Goal: Task Accomplishment & Management: Manage account settings

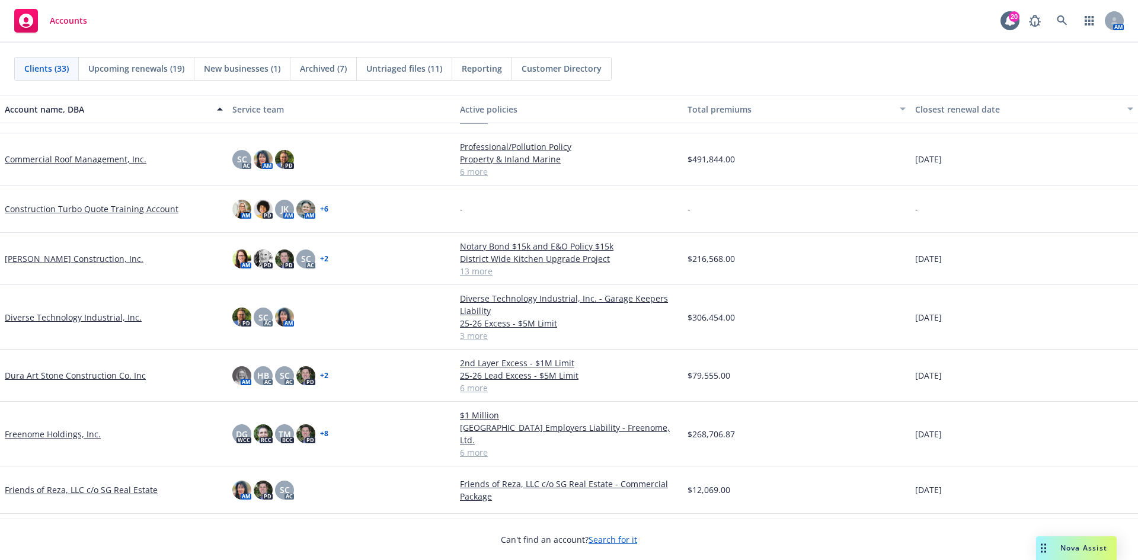
scroll to position [237, 0]
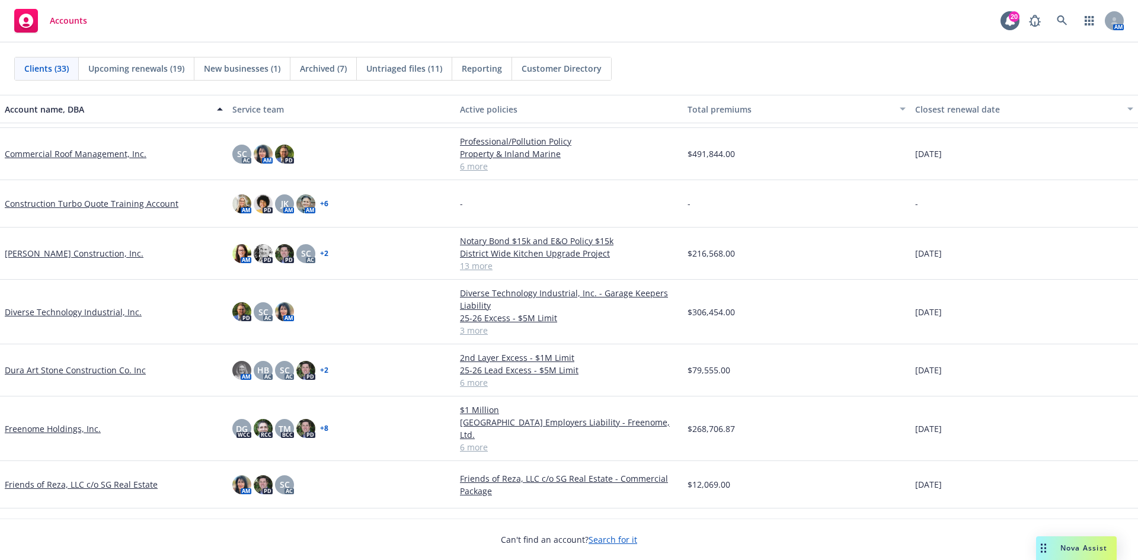
click at [74, 368] on link "Dura Art Stone Construction Co. Inc" at bounding box center [75, 370] width 141 height 12
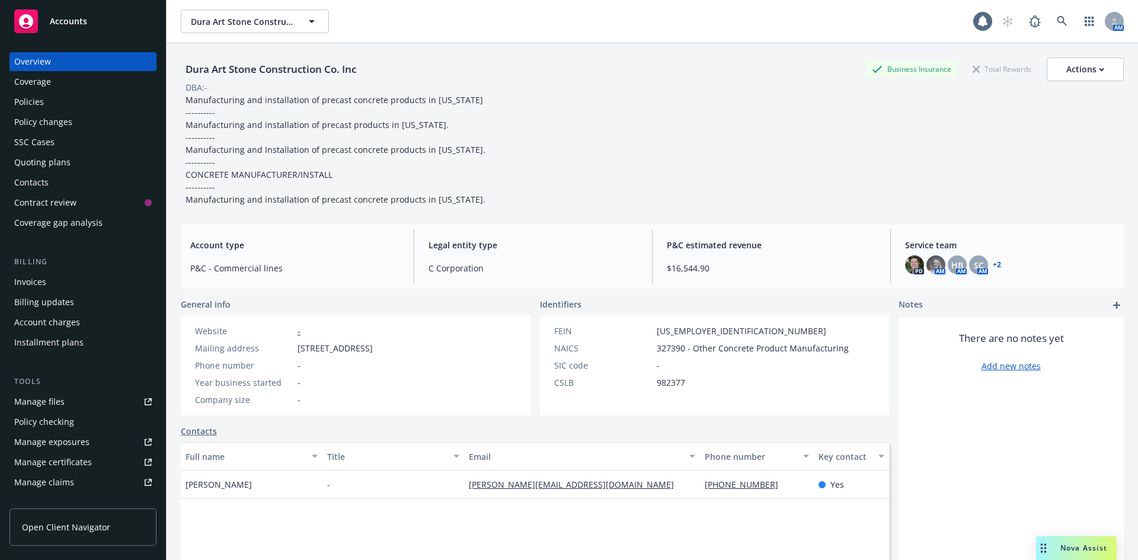
click at [42, 286] on div "Invoices" at bounding box center [30, 282] width 32 height 19
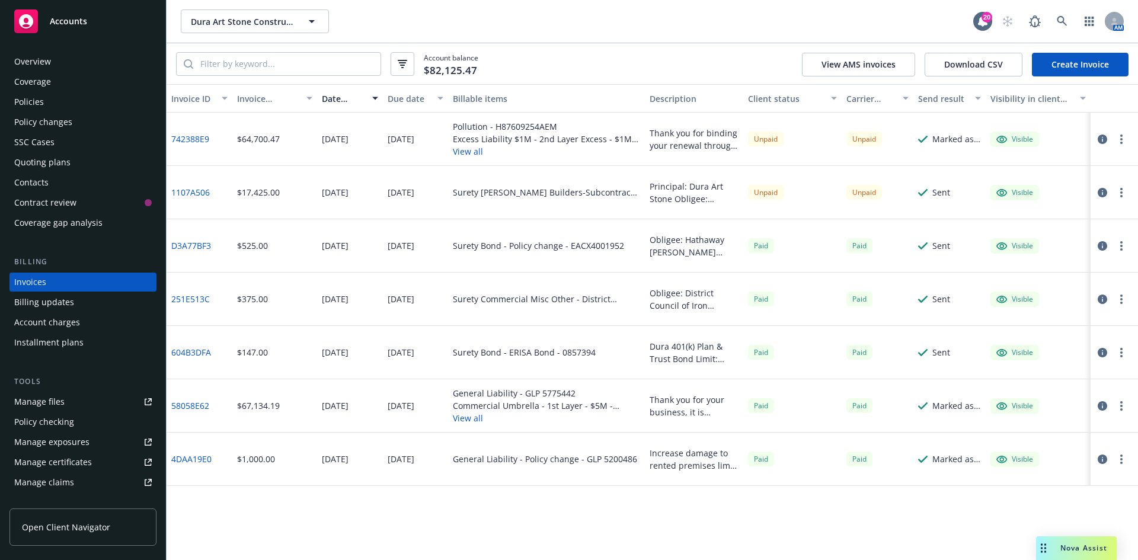
click at [1120, 139] on icon "button" at bounding box center [1121, 139] width 2 height 9
click at [1117, 140] on button "button" at bounding box center [1121, 139] width 14 height 14
click at [1007, 328] on link "Void" at bounding box center [1052, 330] width 151 height 24
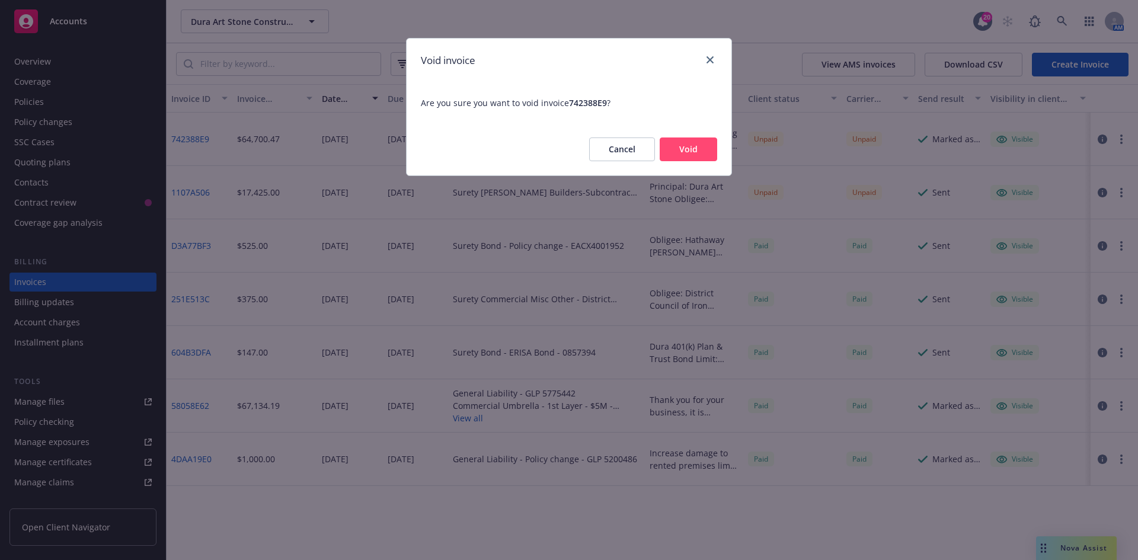
click at [707, 153] on button "Void" at bounding box center [689, 150] width 58 height 24
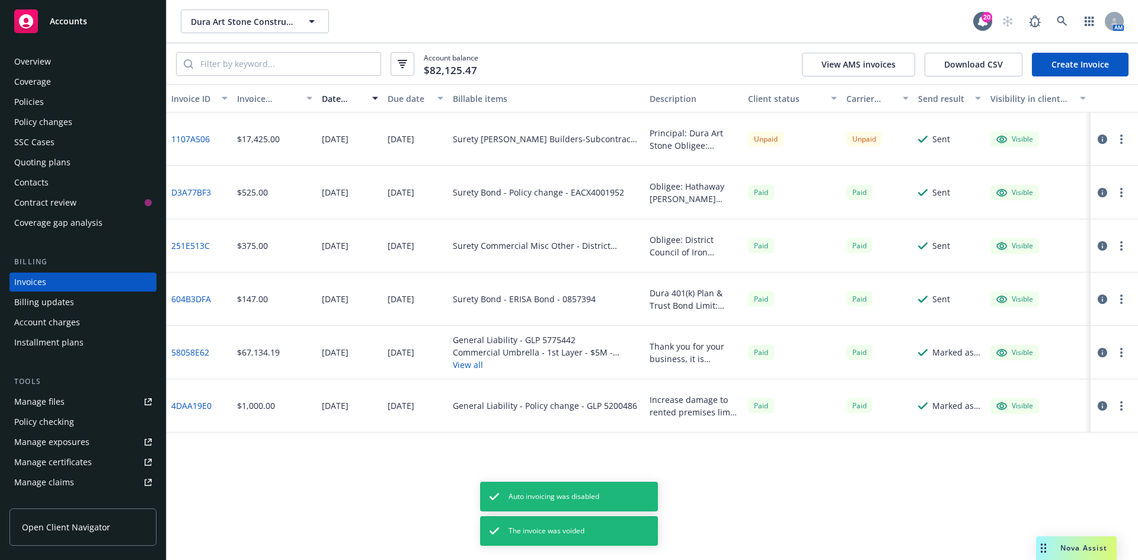
click at [1071, 60] on link "Create Invoice" at bounding box center [1080, 65] width 97 height 24
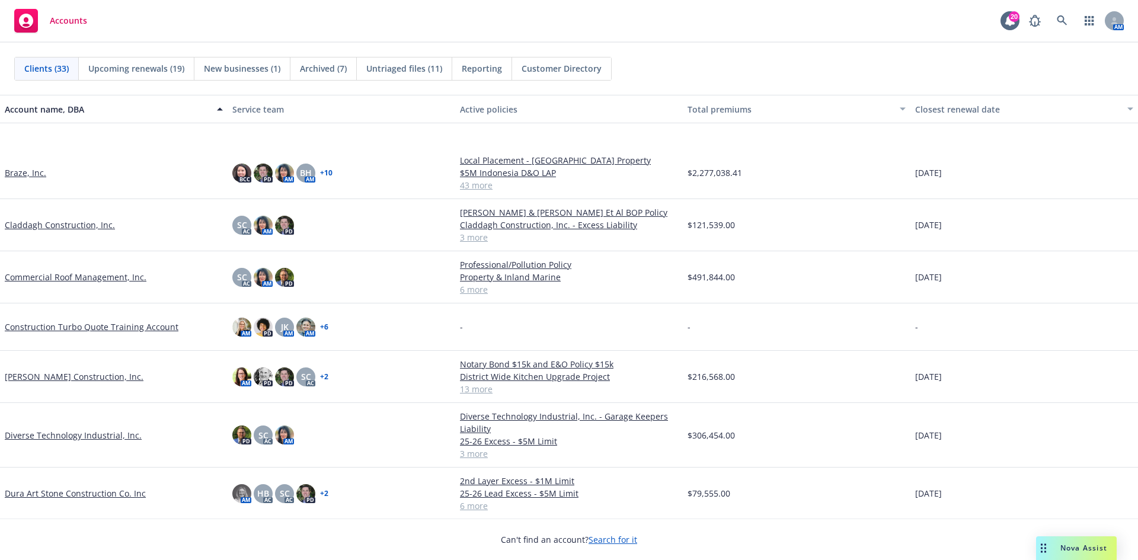
scroll to position [237, 0]
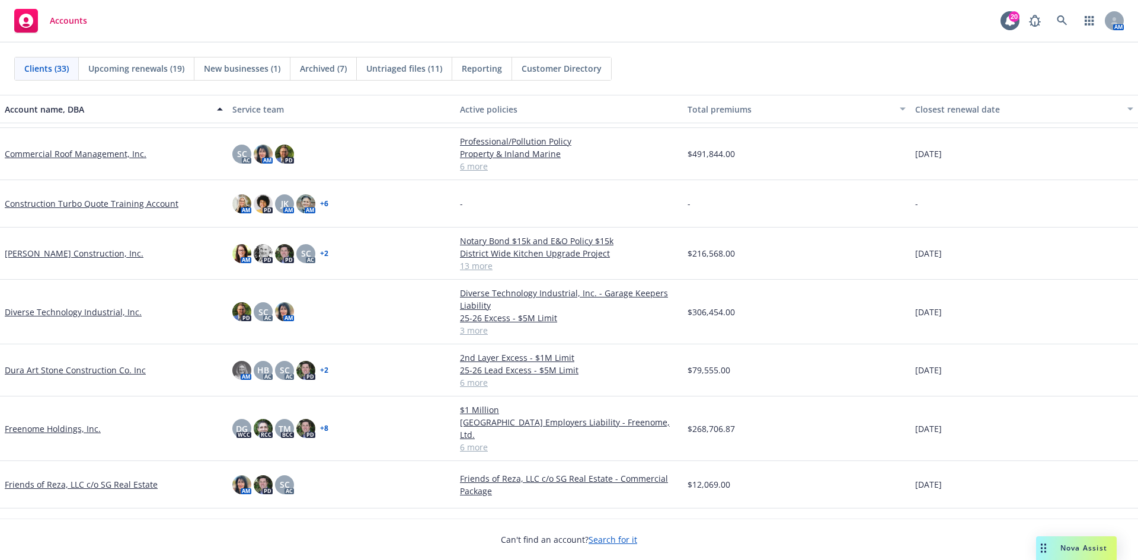
click at [58, 312] on link "Diverse Technology Industrial, Inc." at bounding box center [73, 312] width 137 height 12
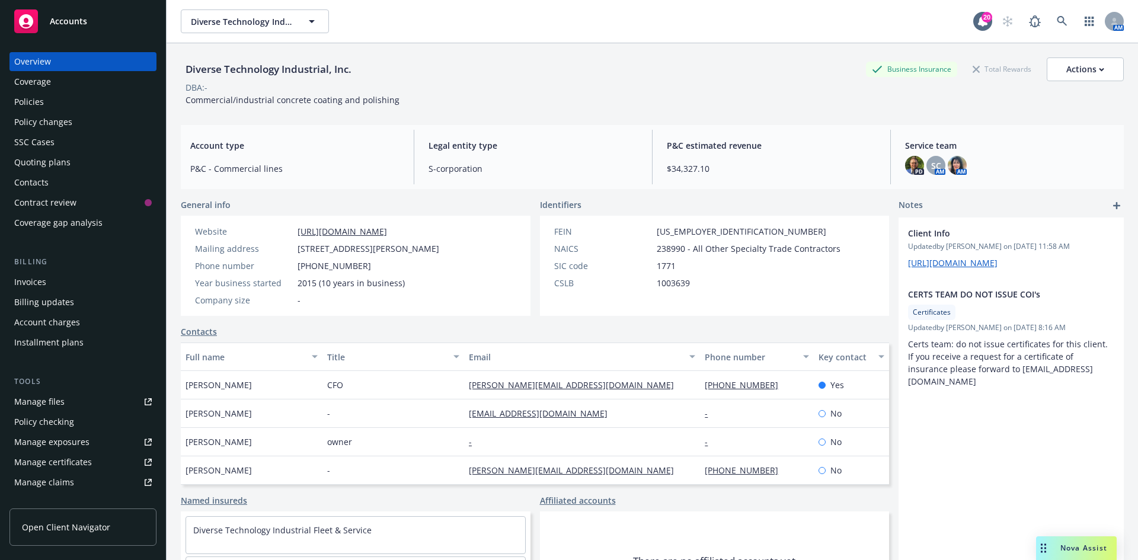
click at [67, 283] on div "Invoices" at bounding box center [83, 282] width 138 height 19
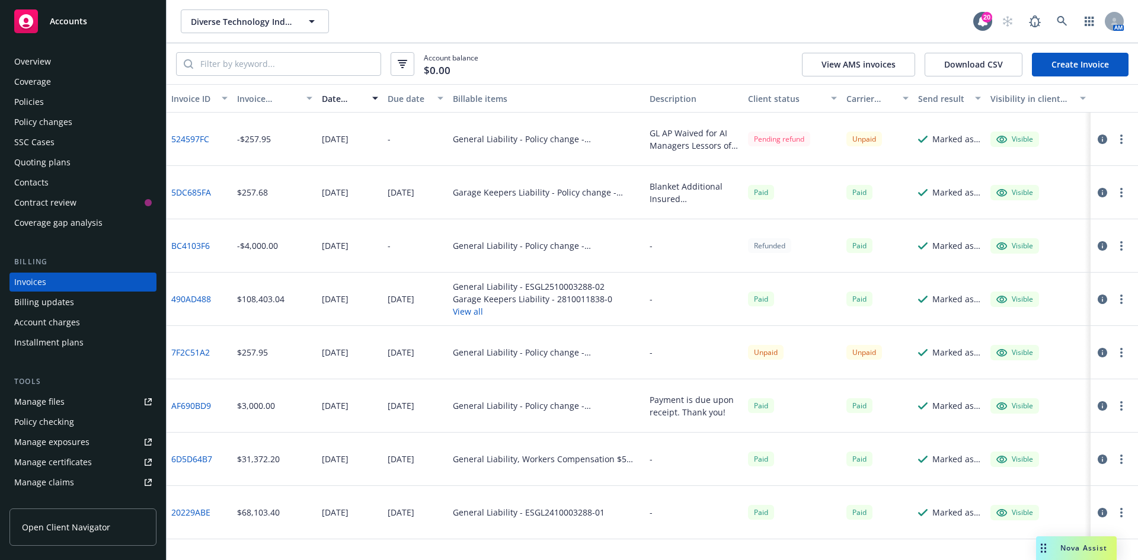
click at [1123, 299] on button "button" at bounding box center [1121, 299] width 14 height 14
click at [1104, 297] on icon "button" at bounding box center [1102, 299] width 9 height 9
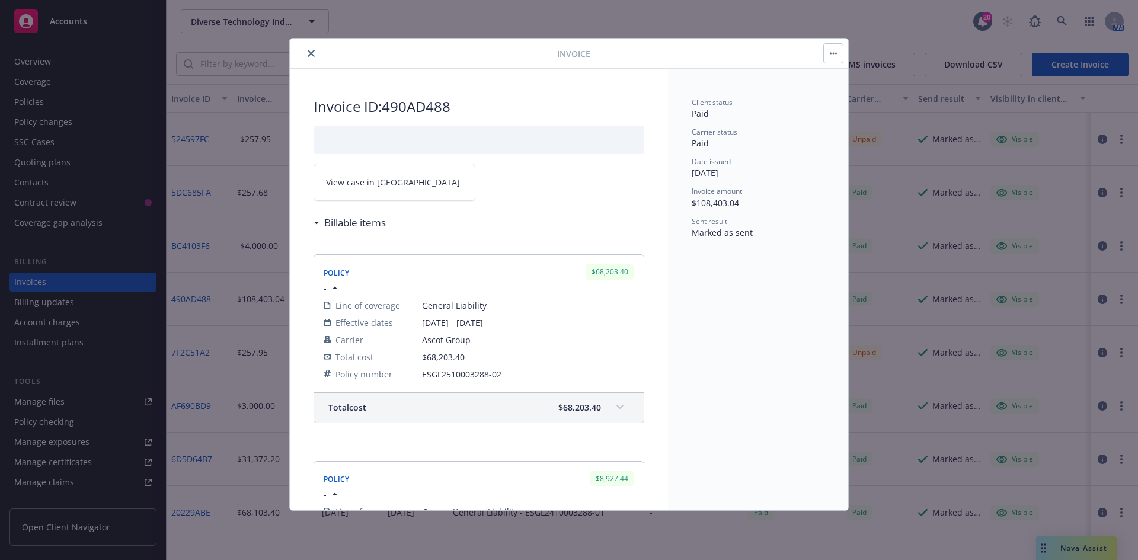
click at [309, 55] on icon "close" at bounding box center [311, 53] width 7 height 7
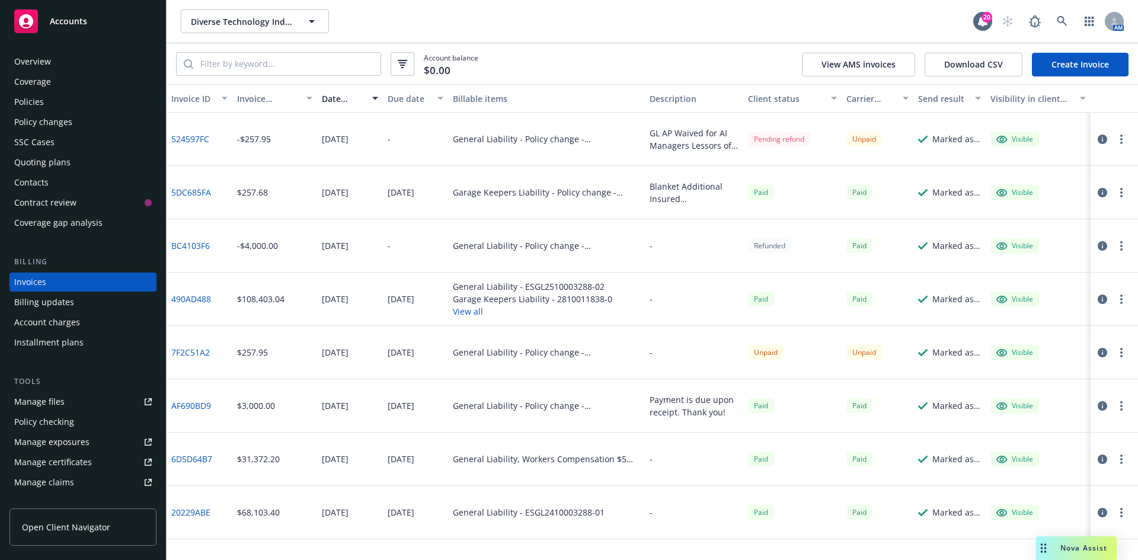
click at [1123, 301] on button "button" at bounding box center [1121, 299] width 14 height 14
click at [1032, 351] on link "View invoice" at bounding box center [1052, 348] width 151 height 24
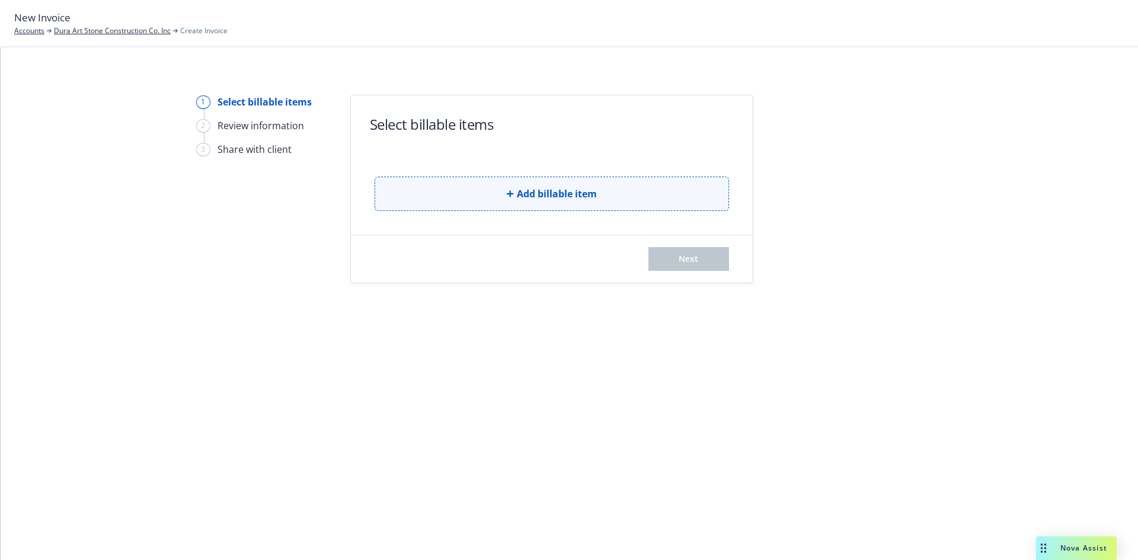
click at [526, 199] on span "Add billable item" at bounding box center [557, 194] width 80 height 14
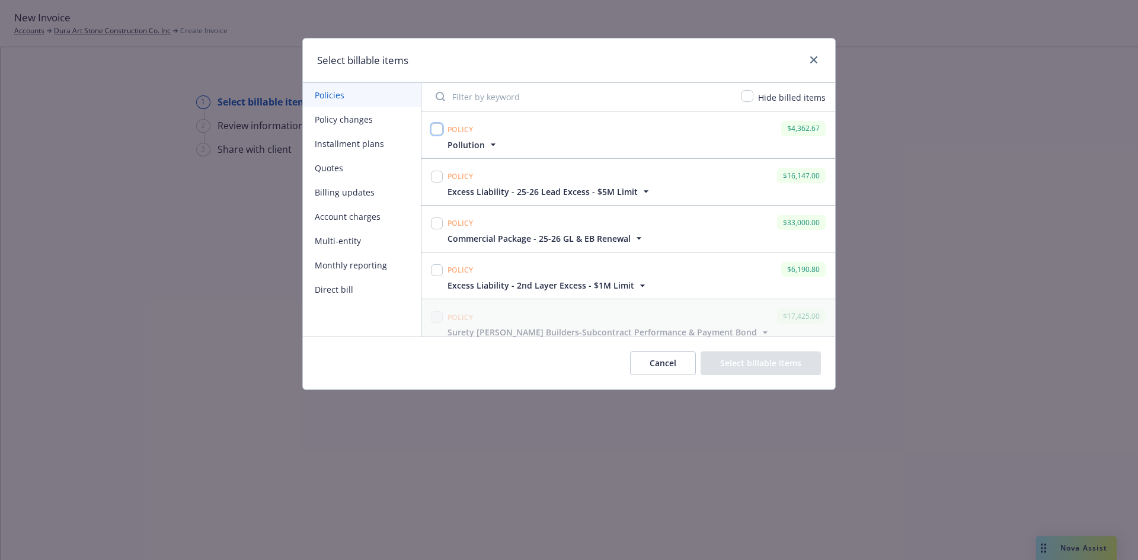
click at [436, 127] on input "checkbox" at bounding box center [437, 129] width 12 height 12
checkbox input "true"
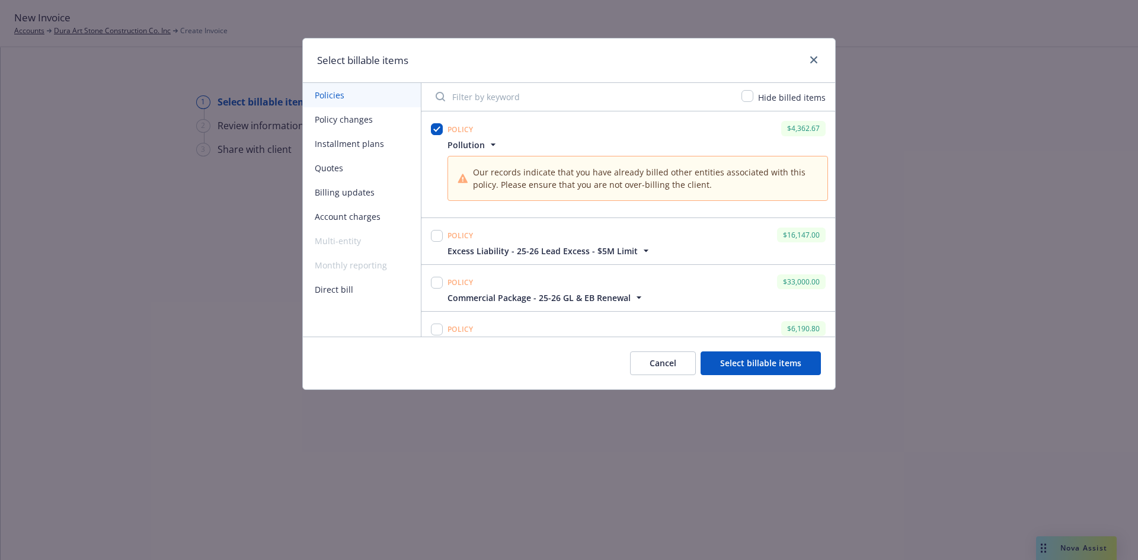
click at [641, 360] on button "Cancel" at bounding box center [663, 364] width 66 height 24
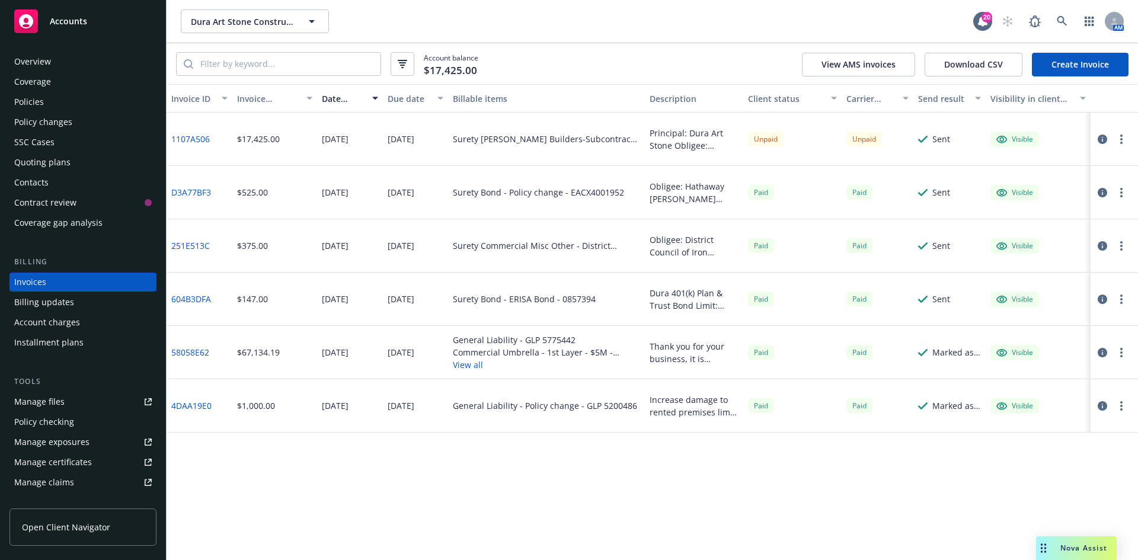
click at [1080, 64] on link "Create Invoice" at bounding box center [1080, 65] width 97 height 24
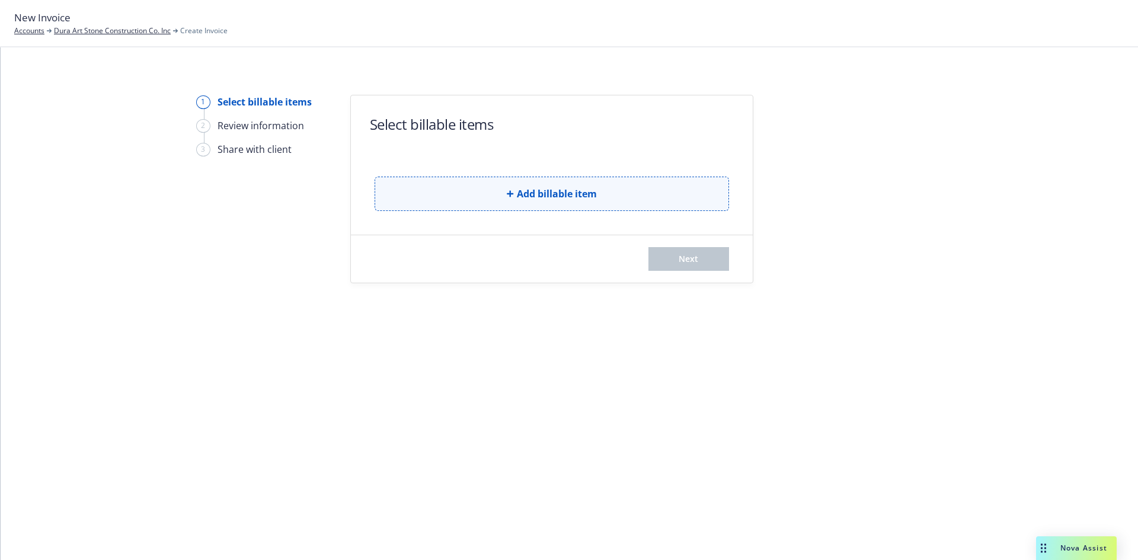
click at [472, 202] on button "Add billable item" at bounding box center [552, 194] width 355 height 34
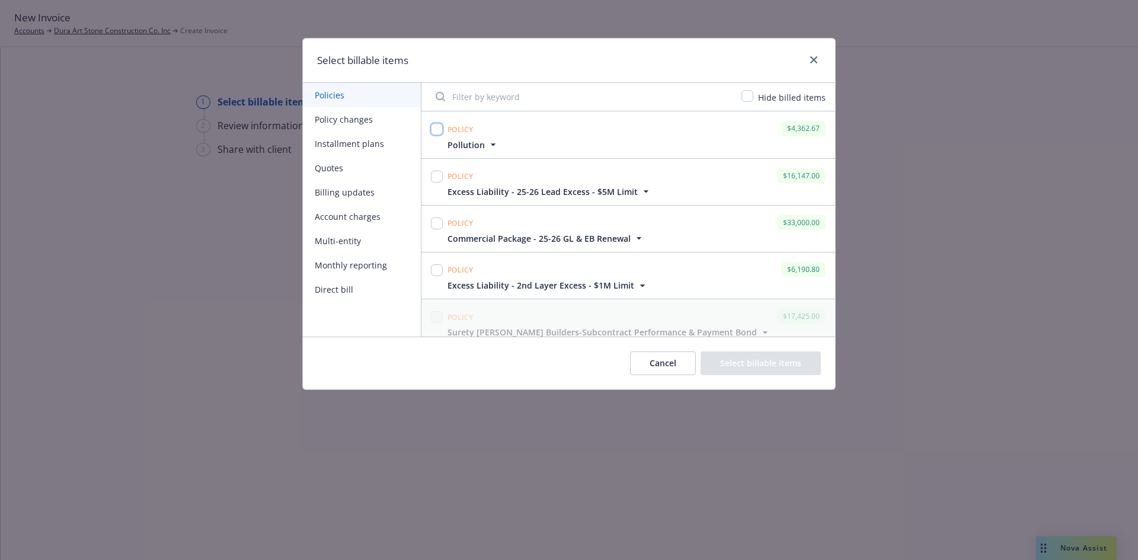
click at [435, 133] on input "checkbox" at bounding box center [437, 129] width 12 height 12
checkbox input "true"
click at [434, 268] on input "checkbox" at bounding box center [437, 270] width 12 height 12
checkbox input "true"
click at [342, 212] on button "Account charges" at bounding box center [362, 217] width 118 height 24
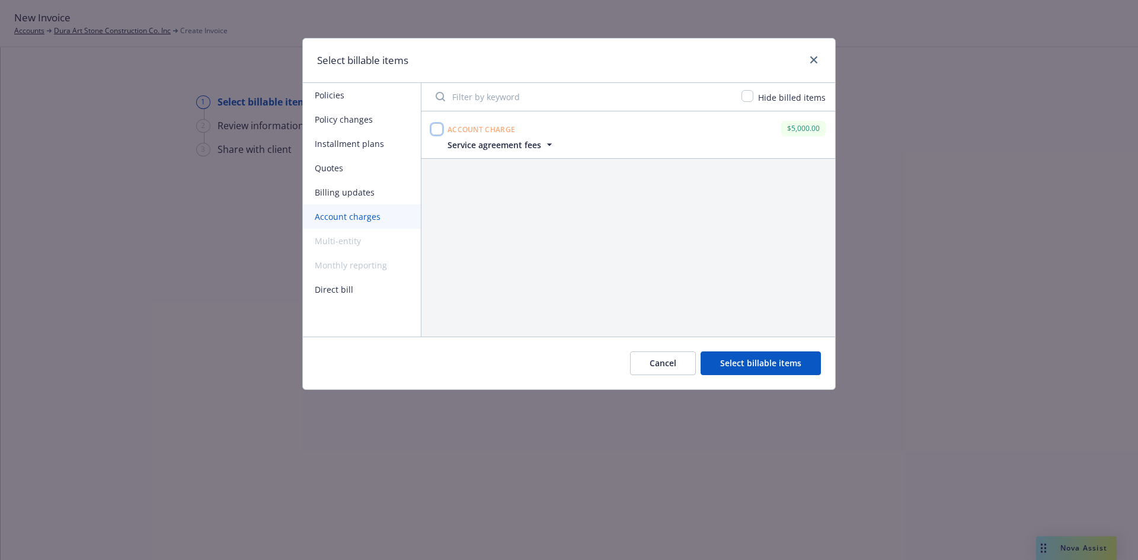
click at [439, 123] on input "checkbox" at bounding box center [437, 129] width 12 height 12
checkbox input "true"
click at [774, 366] on button "Select billable items" at bounding box center [761, 364] width 120 height 24
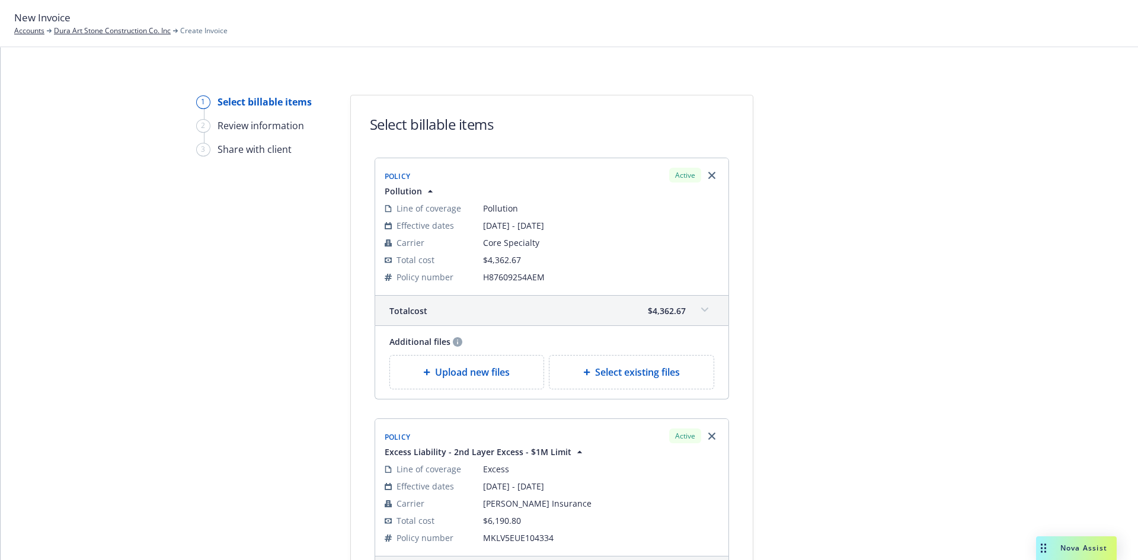
click at [610, 368] on span "Select existing files" at bounding box center [637, 372] width 85 height 14
select select "Invoice - Third Party"
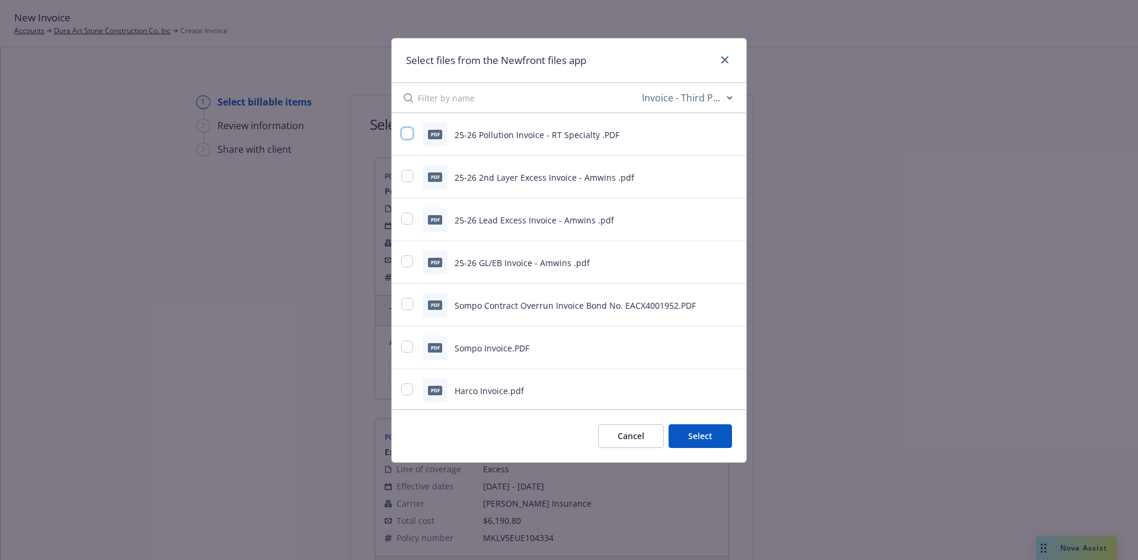
click at [406, 133] on input "checkbox" at bounding box center [407, 133] width 12 height 12
checkbox input "true"
click at [674, 440] on button "Select 1 file" at bounding box center [689, 436] width 85 height 24
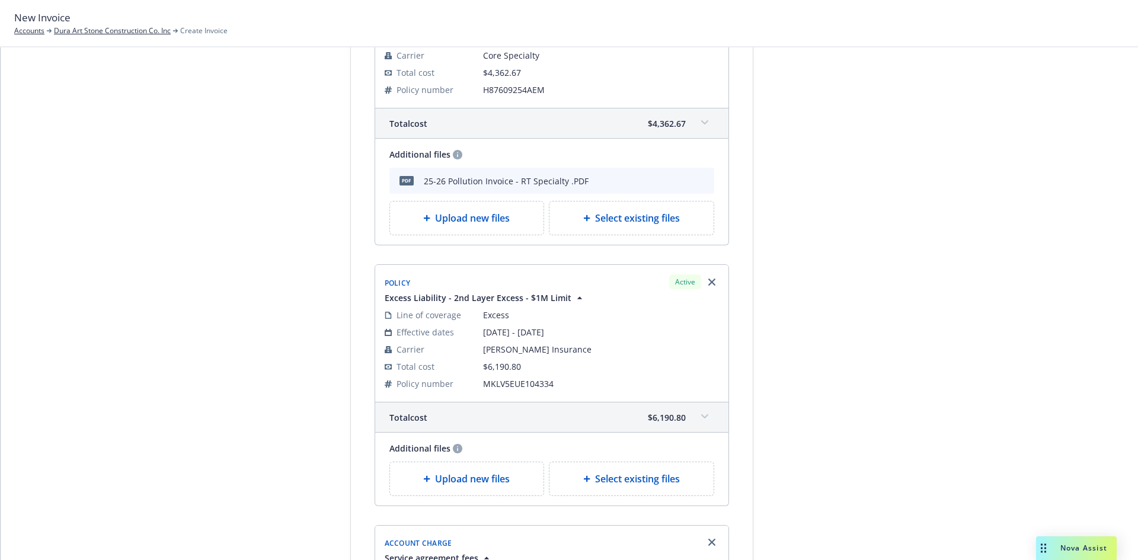
scroll to position [237, 0]
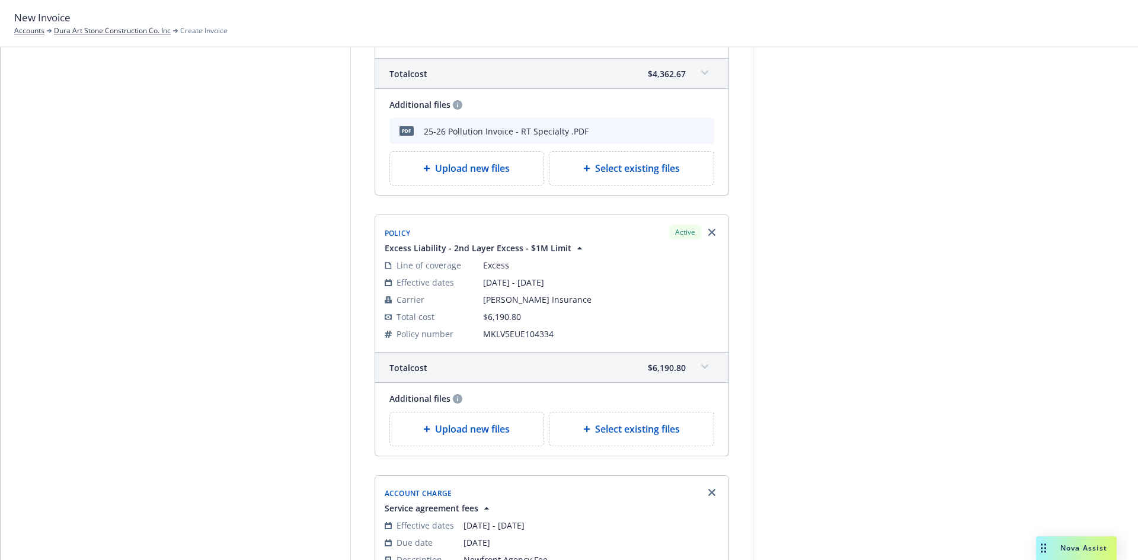
click at [631, 417] on div "Select existing files" at bounding box center [632, 429] width 164 height 33
select select "Invoice - Third Party"
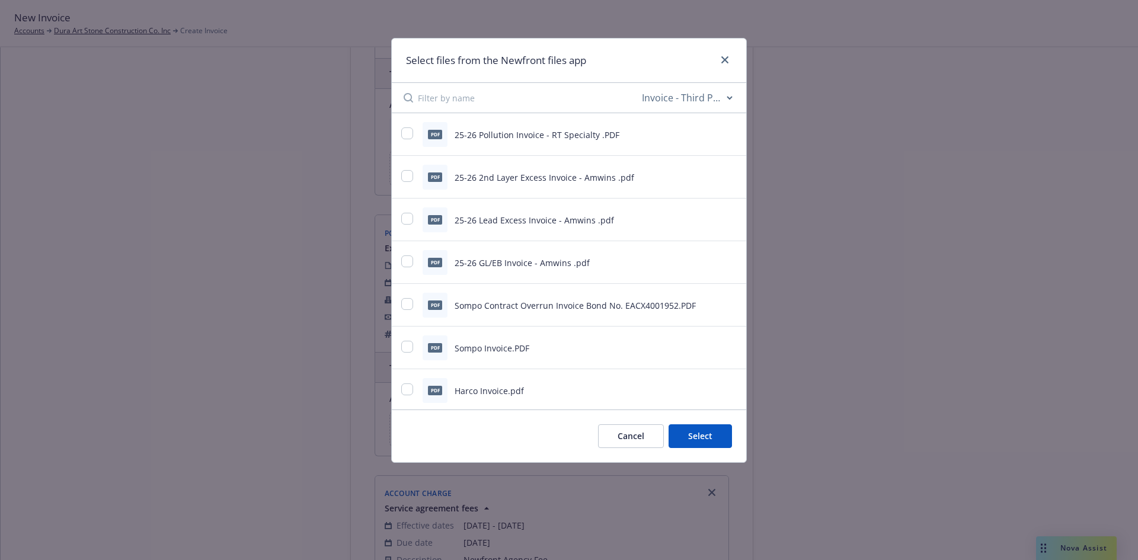
click at [630, 433] on button "Cancel" at bounding box center [631, 436] width 66 height 24
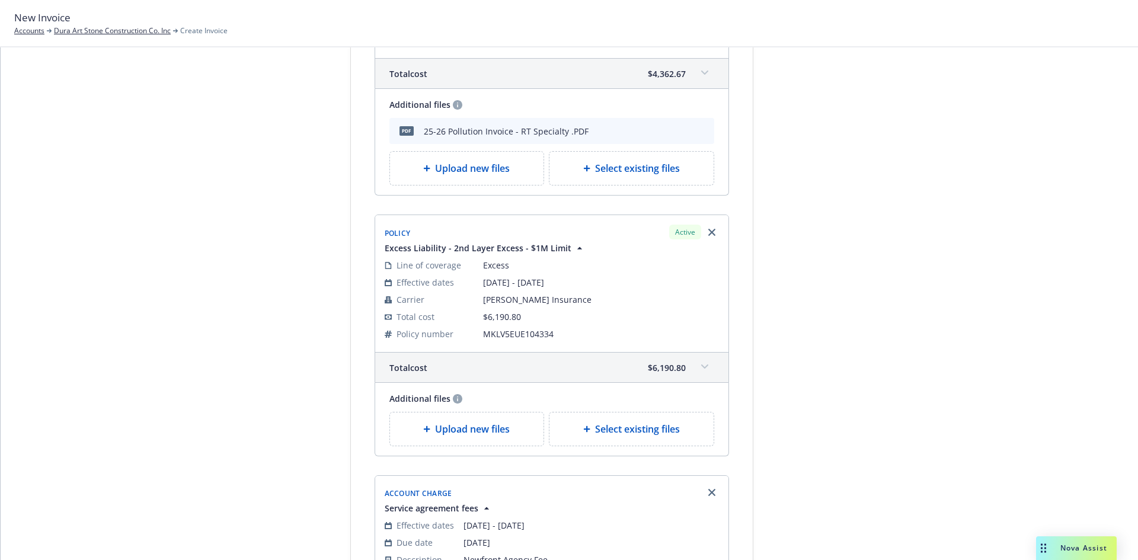
click at [630, 433] on span "Select existing files" at bounding box center [637, 429] width 85 height 14
select select "Invoice - Third Party"
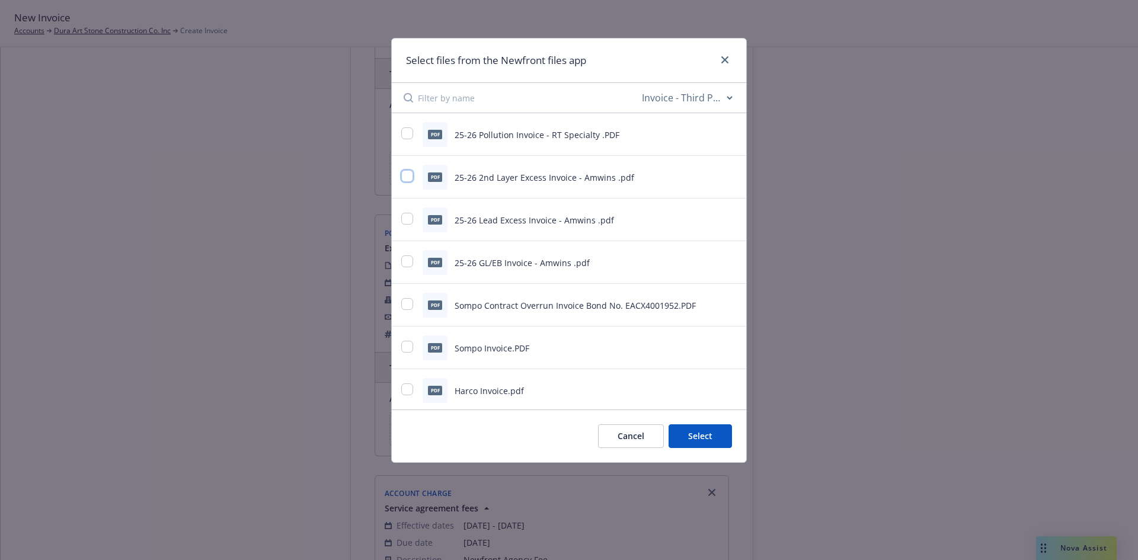
click at [409, 175] on input "checkbox" at bounding box center [407, 176] width 12 height 12
checkbox input "true"
click at [695, 436] on button "Select 1 file" at bounding box center [689, 436] width 85 height 24
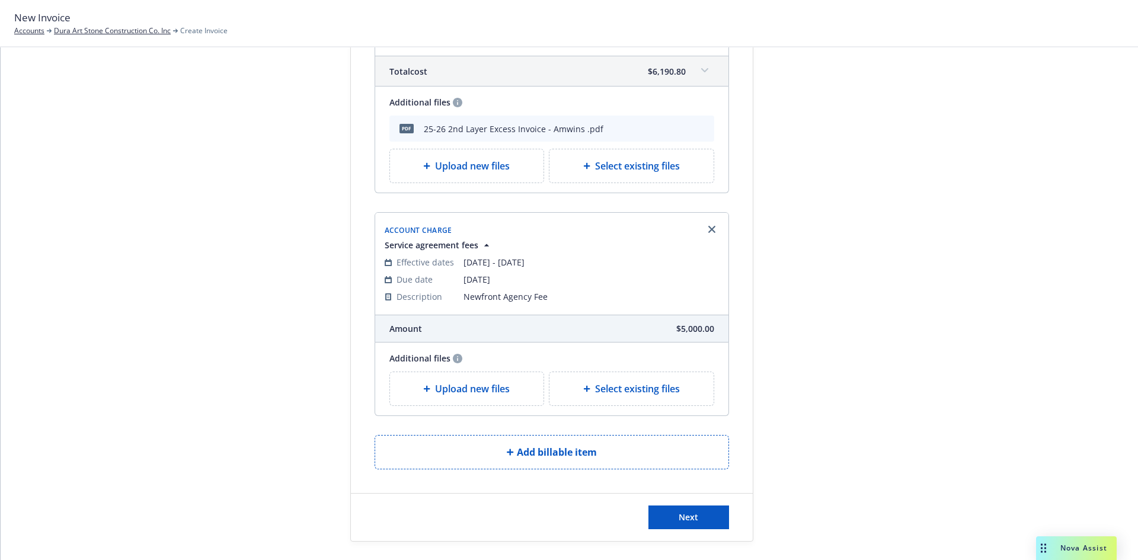
scroll to position [563, 0]
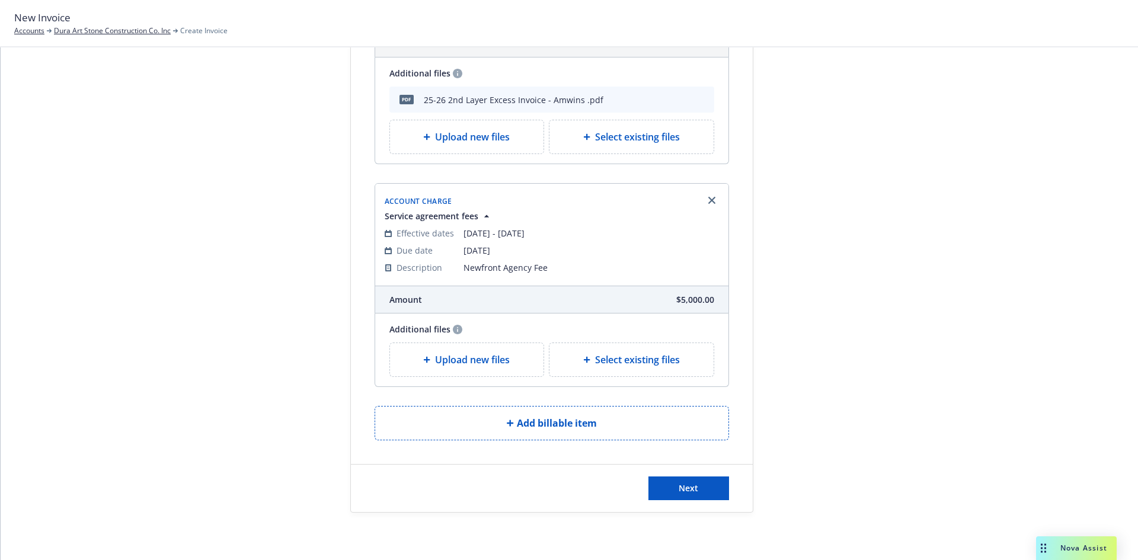
click at [609, 364] on span "Select existing files" at bounding box center [637, 360] width 85 height 14
select select "Invoice - Third Party"
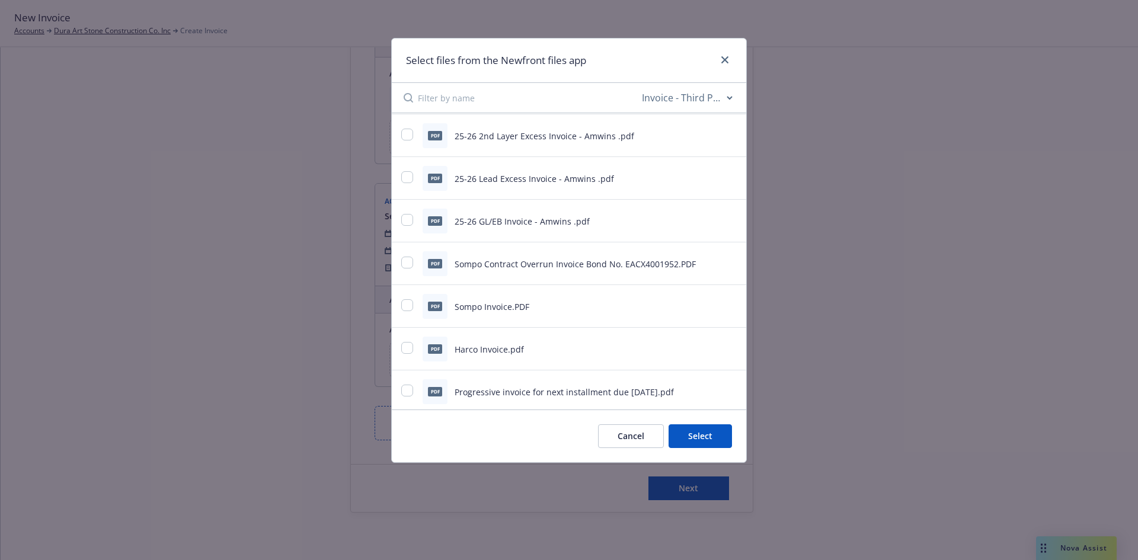
scroll to position [0, 0]
click at [651, 436] on button "Cancel" at bounding box center [631, 436] width 66 height 24
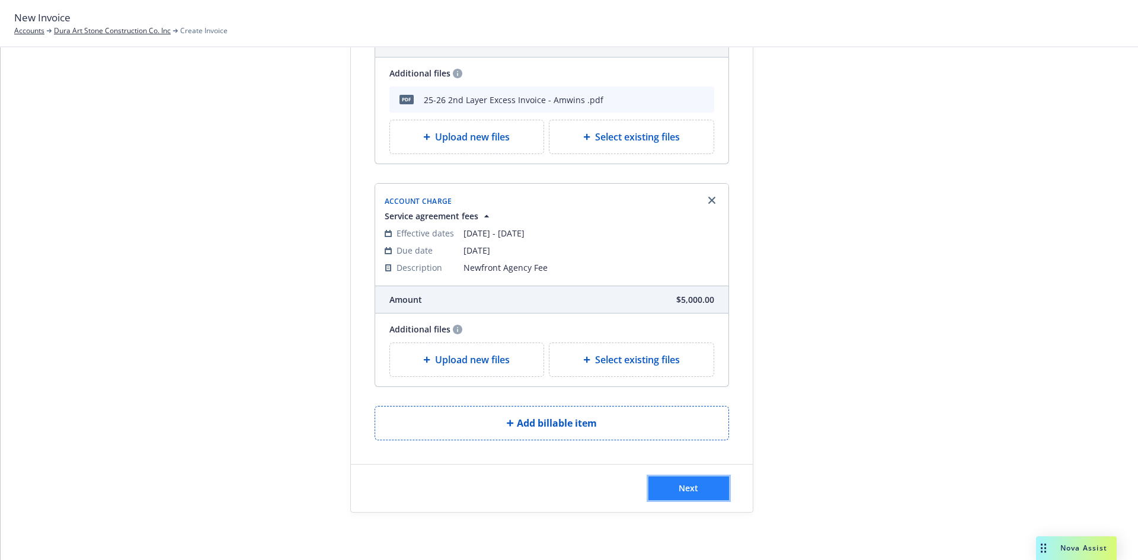
click at [679, 483] on span "Next" at bounding box center [689, 488] width 20 height 11
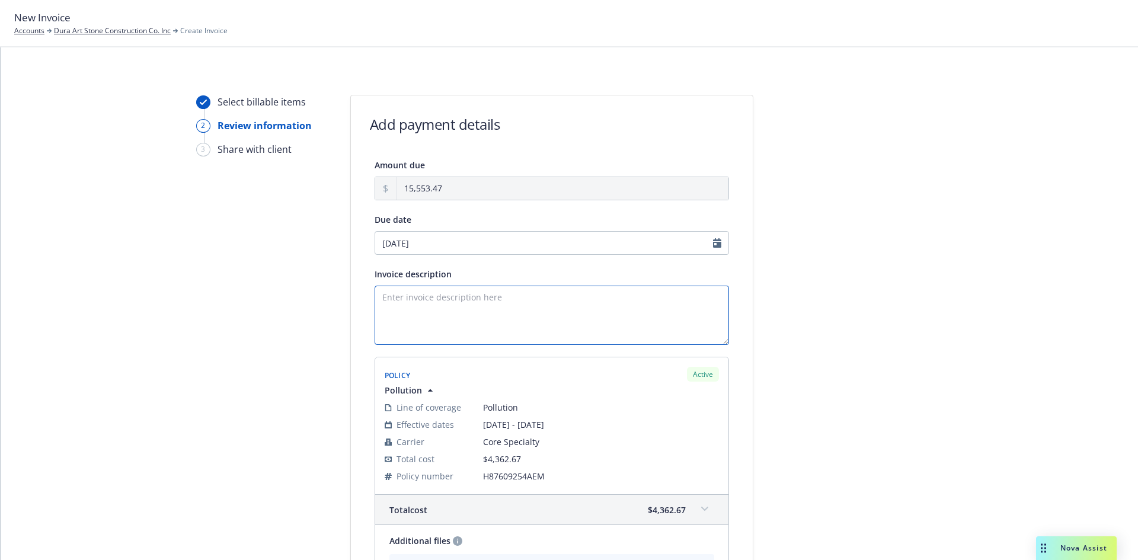
click at [481, 294] on textarea "Invoice description" at bounding box center [552, 315] width 355 height 59
paste textarea "25-26 General Liability, Lead Excess, 2nd Layer Excess, Pollution, and Agency F…"
drag, startPoint x: 519, startPoint y: 298, endPoint x: 402, endPoint y: 298, distance: 117.4
click at [402, 298] on textarea "25-26 General Liability, Lead Excess, 2nd Layer Excess, Pollution, and Agency F…" at bounding box center [552, 315] width 355 height 59
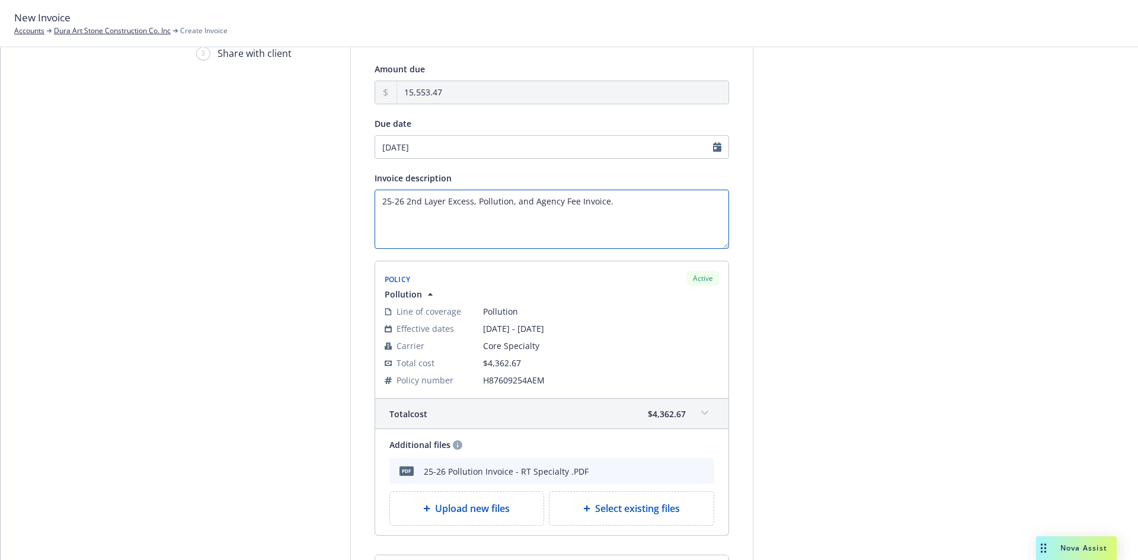
scroll to position [119, 0]
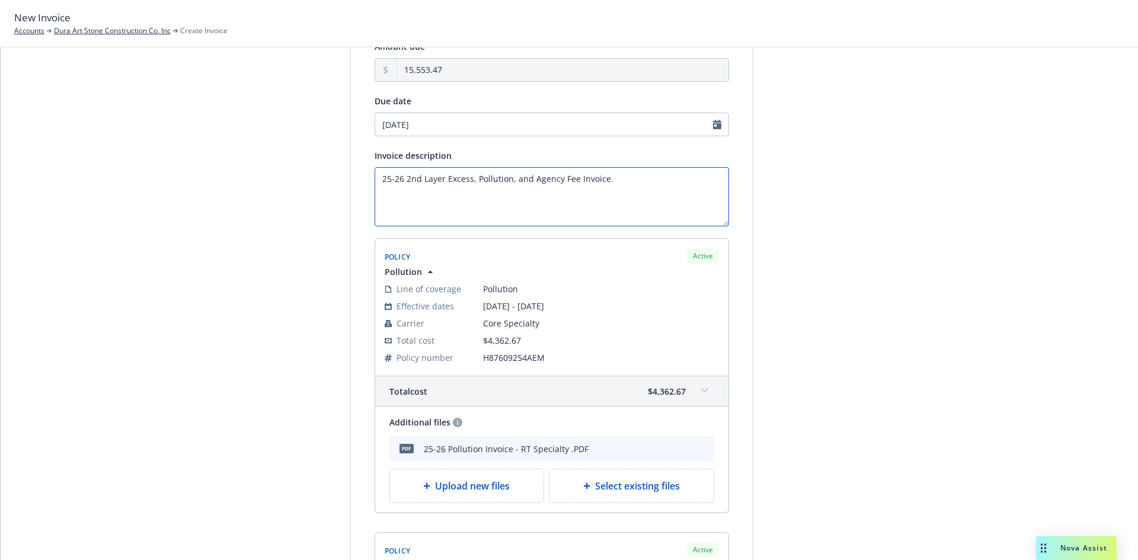
drag, startPoint x: 402, startPoint y: 178, endPoint x: 473, endPoint y: 174, distance: 71.2
click at [473, 174] on textarea "25-26 2nd Layer Excess, Pollution, and Agency Fee Invoice." at bounding box center [552, 196] width 355 height 59
click at [442, 181] on textarea "25-26 Pollution, and Agency Fee Invoice." at bounding box center [552, 196] width 355 height 59
paste textarea "2nd Layer Excess,"
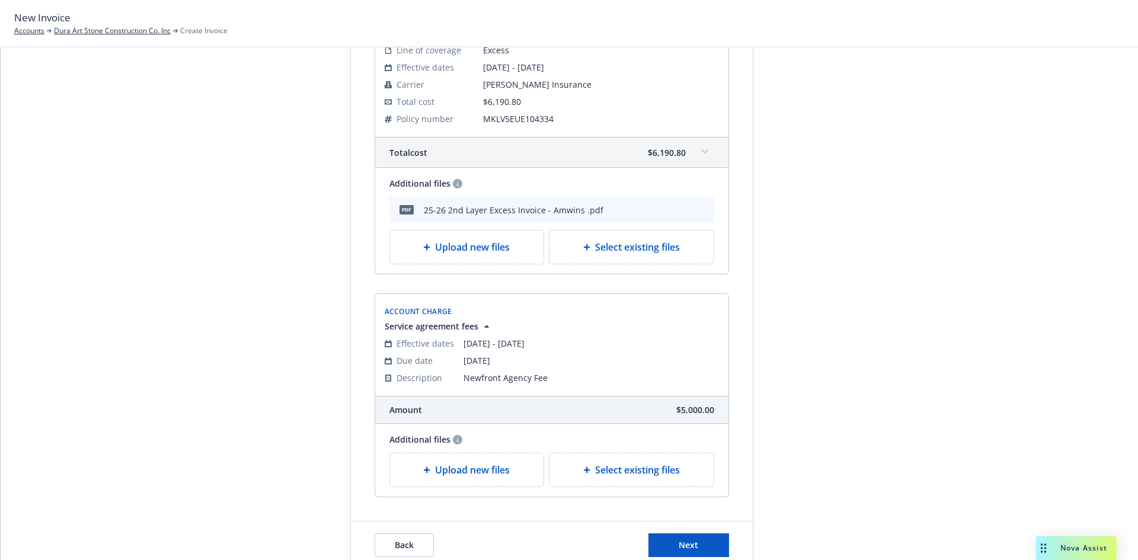
scroll to position [708, 0]
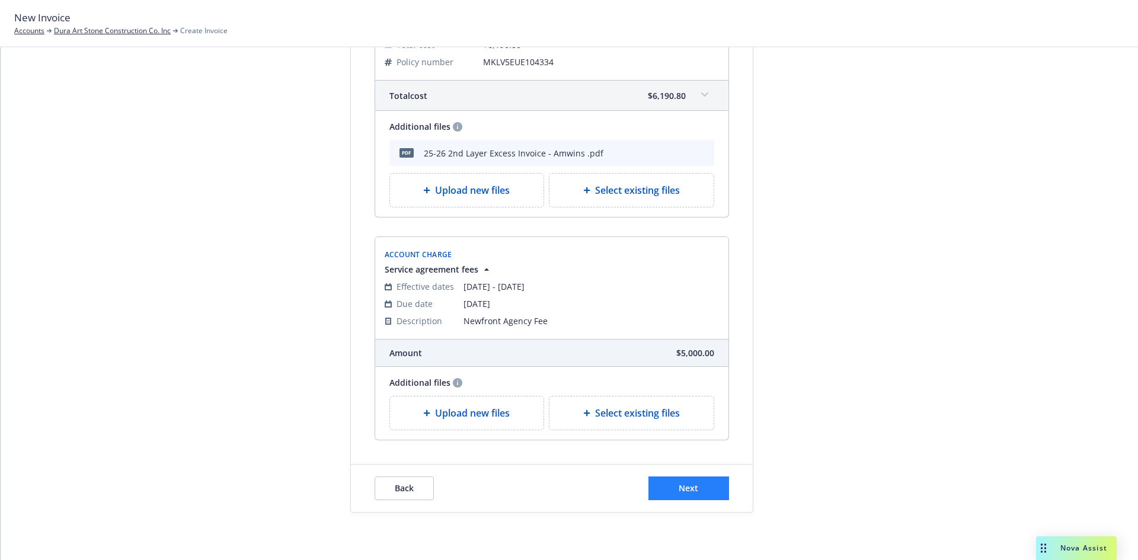
type textarea "25-26 Pollution, 2nd Layer Excess, and Agency Fee Invoice."
click at [679, 489] on span "Next" at bounding box center [689, 488] width 20 height 11
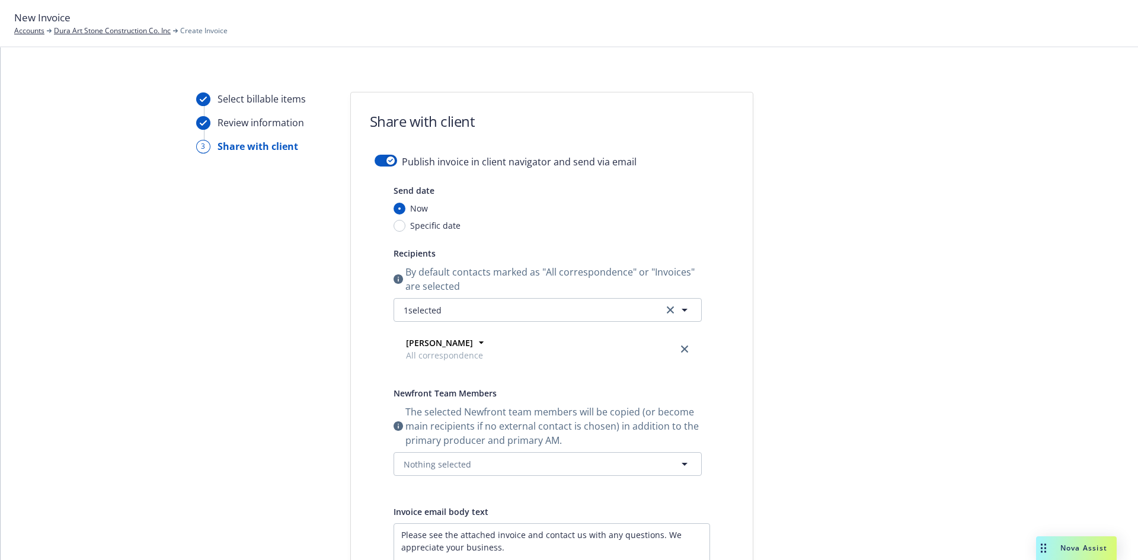
scroll to position [0, 0]
click at [388, 164] on icon "button" at bounding box center [390, 164] width 5 height 4
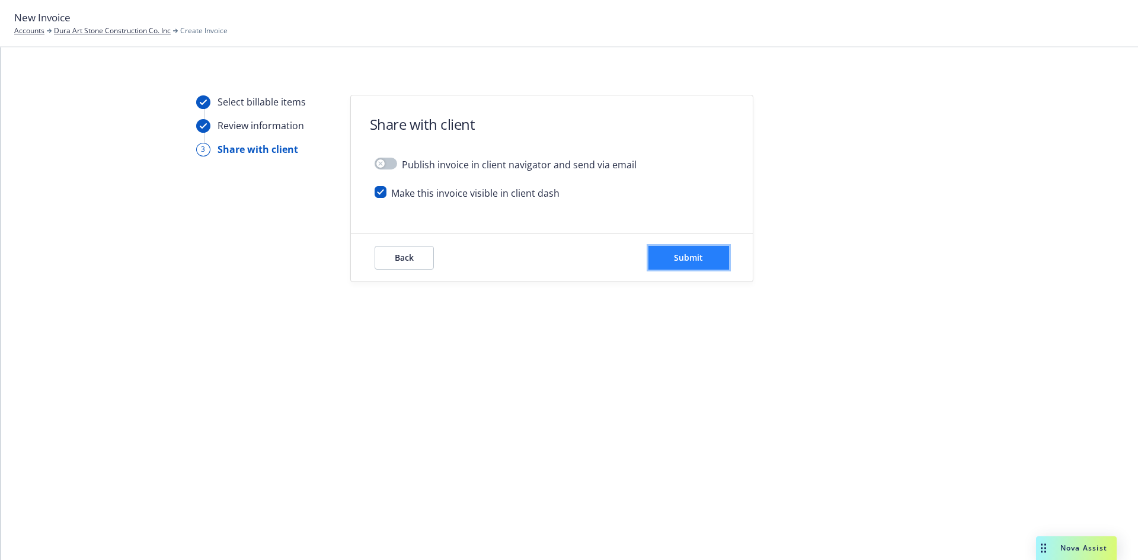
click at [679, 264] on button "Submit" at bounding box center [689, 258] width 81 height 24
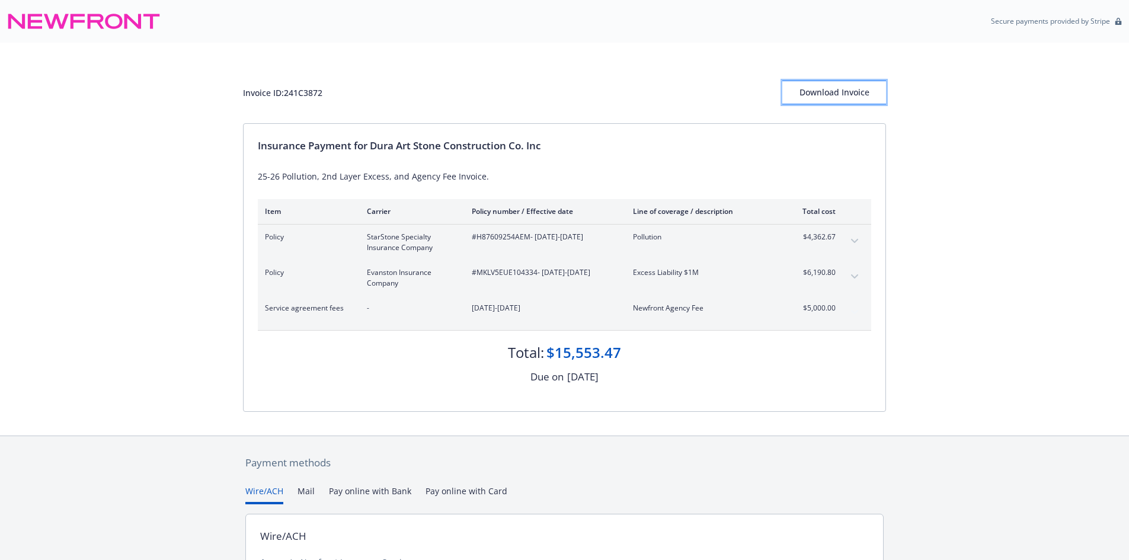
click at [846, 81] on button "Download Invoice" at bounding box center [835, 93] width 104 height 24
